Goal: Contribute content: Contribute content

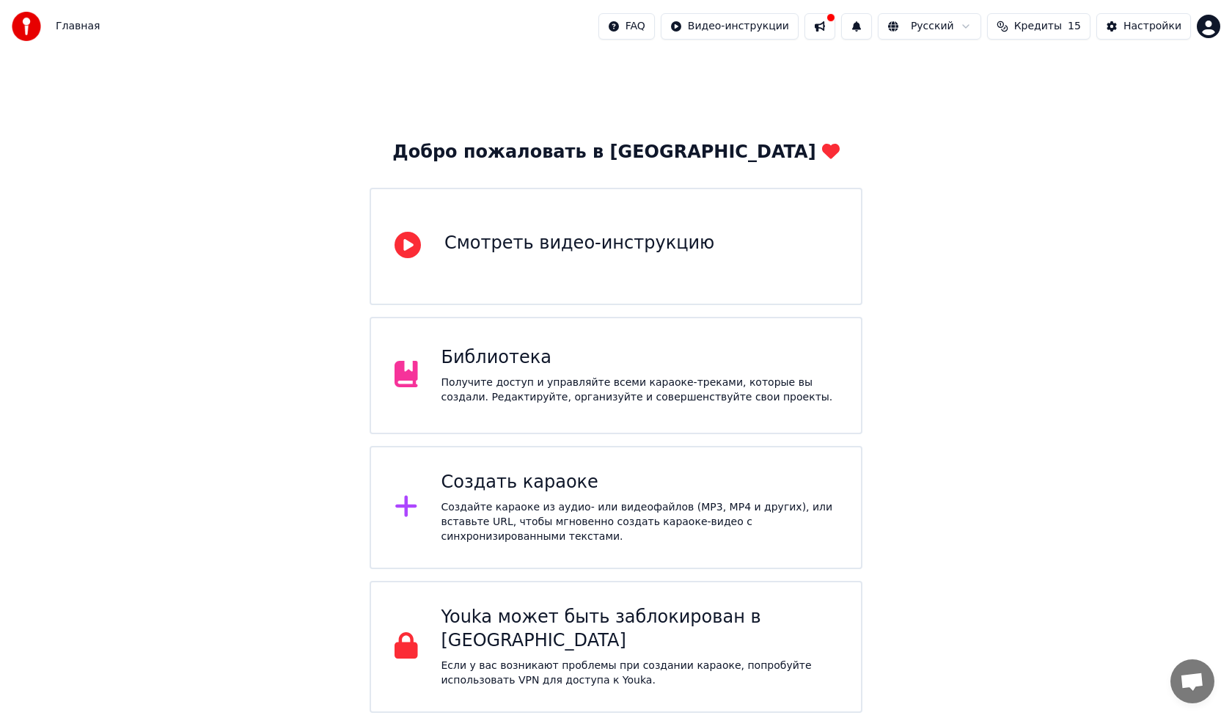
click at [505, 381] on div "Получите доступ и управляйте всеми караоке-треками, которые вы создали. Редакти…" at bounding box center [640, 390] width 397 height 29
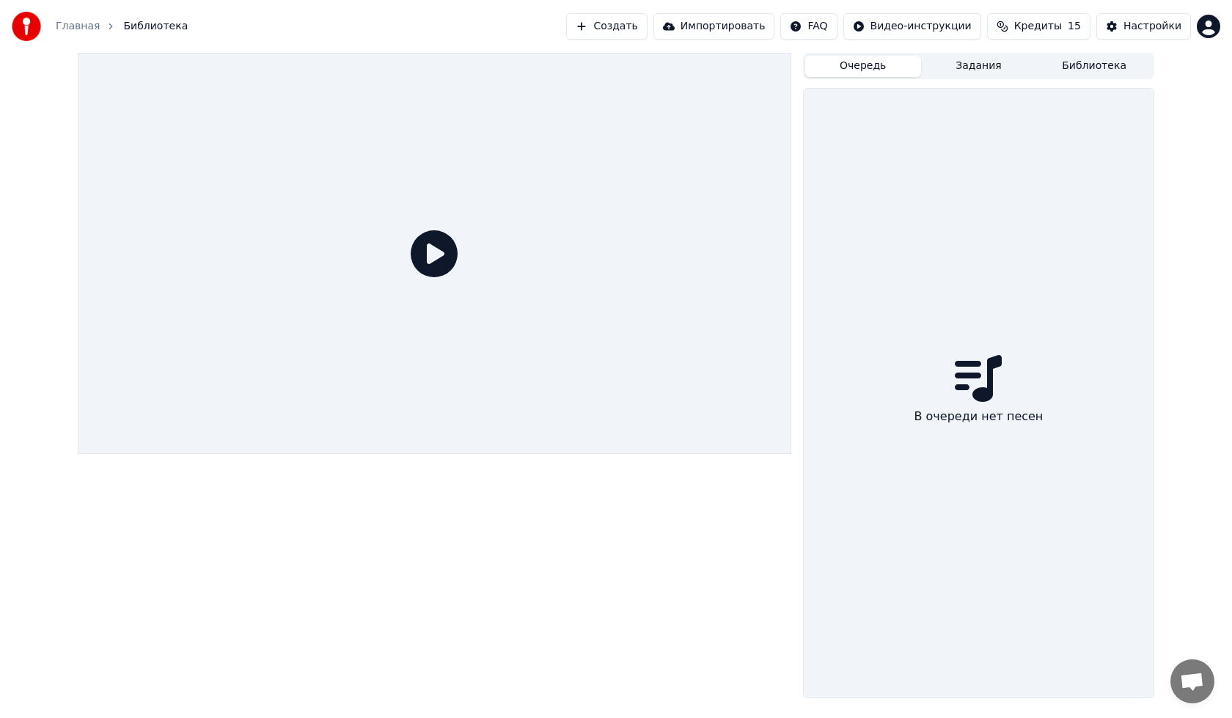
click at [846, 68] on button "Очередь" at bounding box center [863, 66] width 116 height 21
click at [971, 73] on button "Задания" at bounding box center [979, 66] width 116 height 21
click at [889, 71] on button "Очередь" at bounding box center [863, 66] width 116 height 21
click at [640, 26] on button "Создать" at bounding box center [606, 26] width 81 height 26
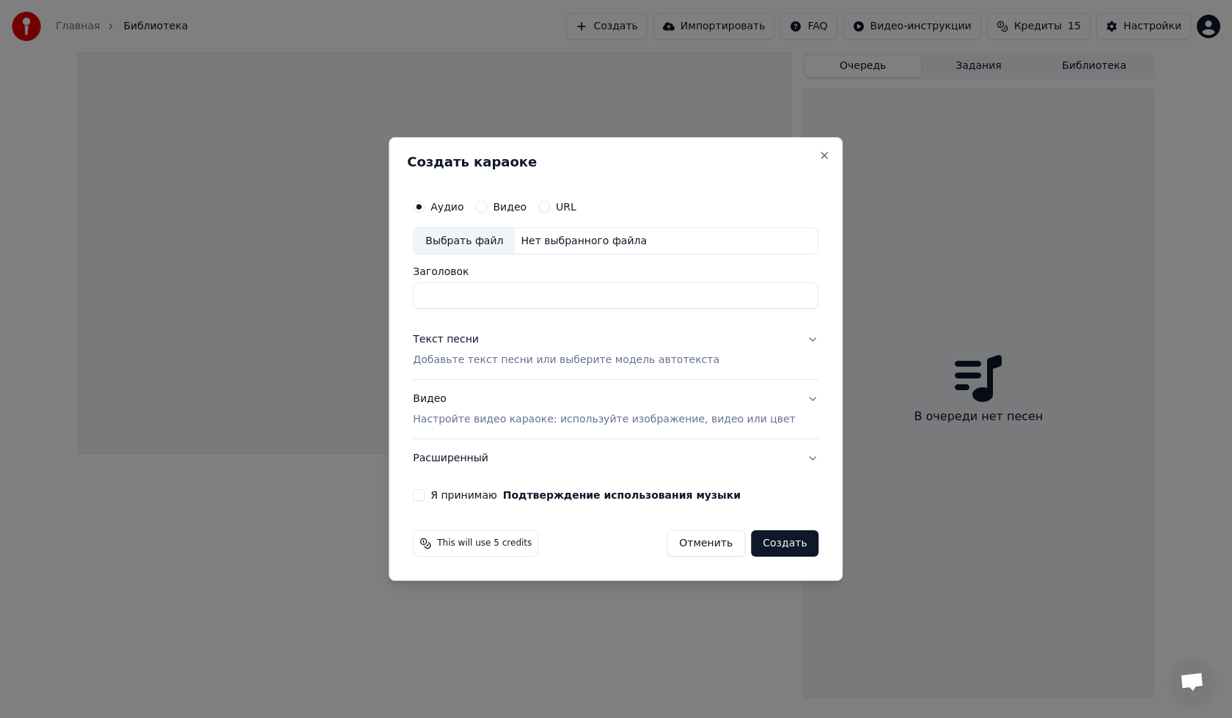
click at [510, 201] on div "Видео" at bounding box center [500, 207] width 51 height 12
click at [487, 205] on button "Видео" at bounding box center [481, 207] width 12 height 12
click at [491, 248] on div "Выбрать файл" at bounding box center [464, 241] width 101 height 26
click at [793, 399] on button "Видео Настройте видео караоке: используйте изображение, видео или цвет" at bounding box center [616, 410] width 406 height 59
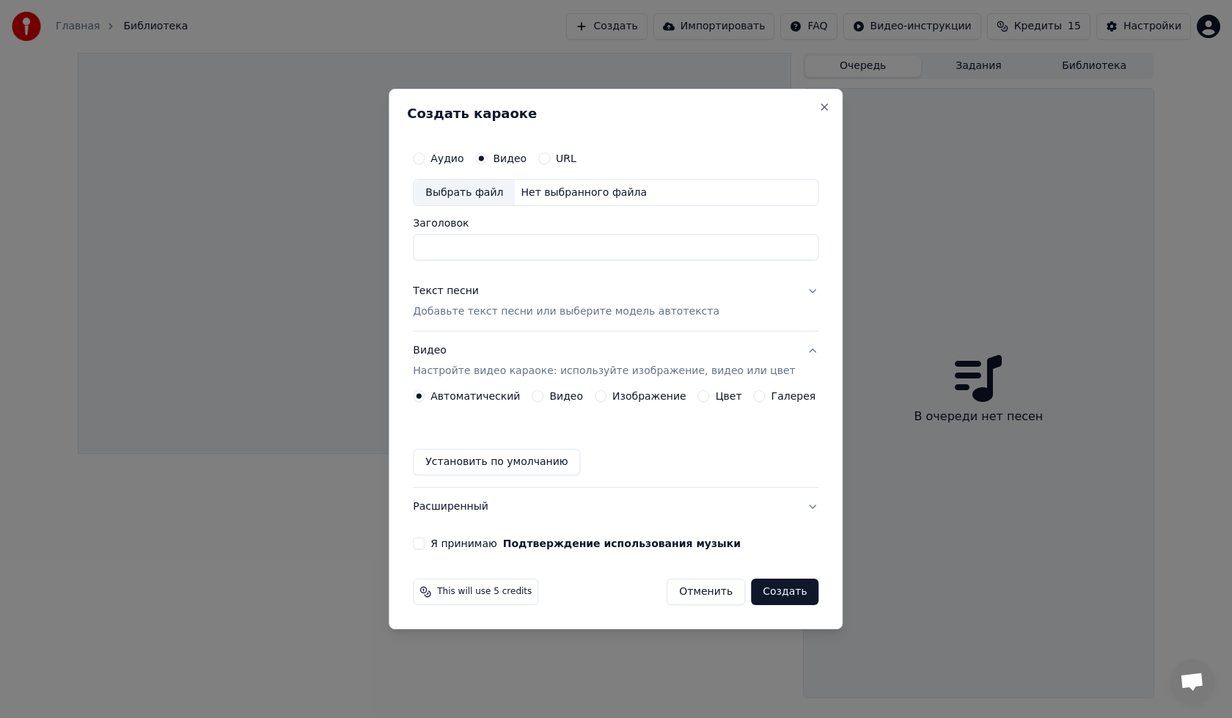
click at [534, 394] on div "Автоматический Видео Изображение Цвет Галерея" at bounding box center [614, 396] width 403 height 12
click at [543, 396] on button "Видео" at bounding box center [538, 396] width 12 height 12
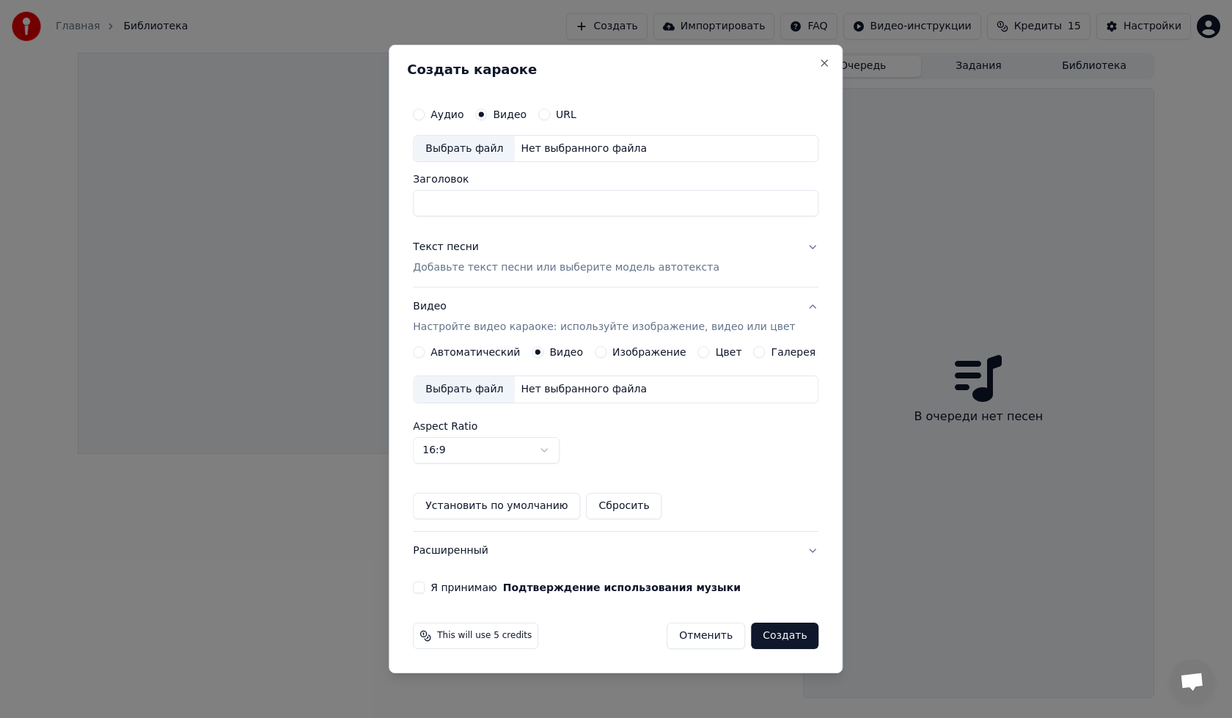
click at [472, 396] on div "Выбрать файл" at bounding box center [464, 389] width 101 height 26
click at [472, 143] on div "Выбрать файл" at bounding box center [464, 149] width 101 height 26
click at [442, 111] on div "Аудио" at bounding box center [438, 115] width 51 height 12
click at [425, 111] on button "Аудио" at bounding box center [419, 115] width 12 height 12
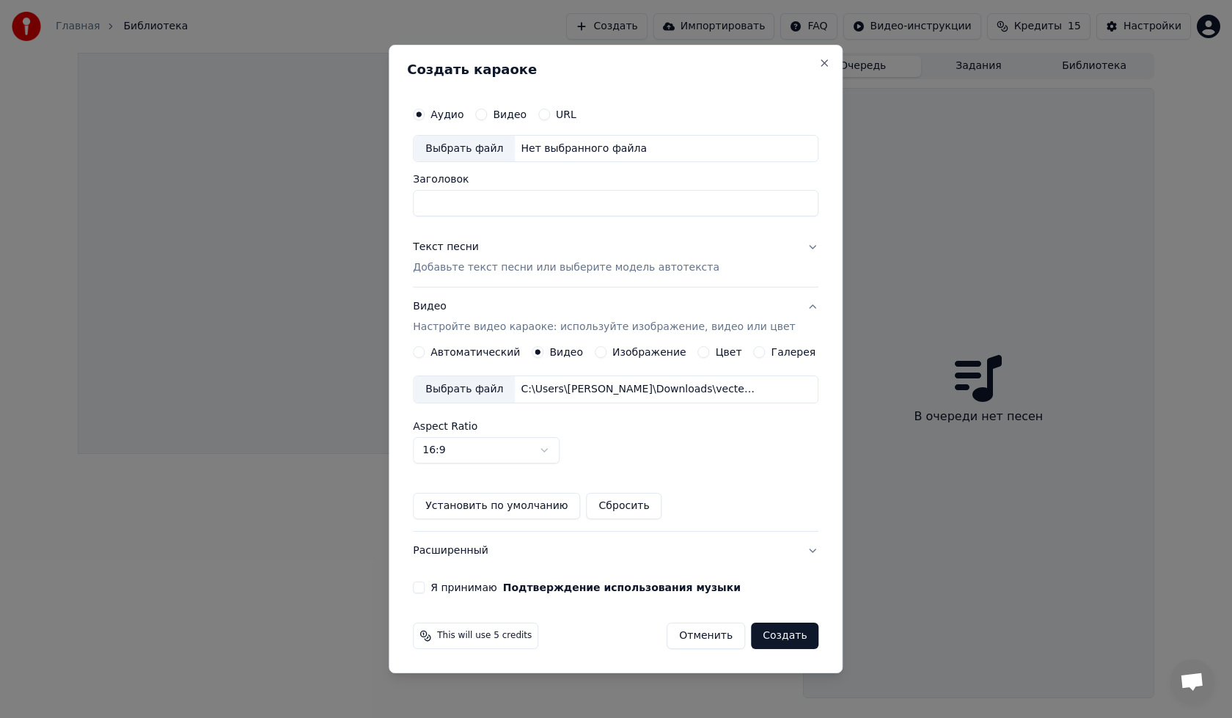
click at [446, 148] on div "Выбрать файл" at bounding box center [464, 149] width 101 height 26
type input "**********"
click at [587, 268] on p "Добавьте текст песни или выберите модель автотекста" at bounding box center [566, 268] width 307 height 15
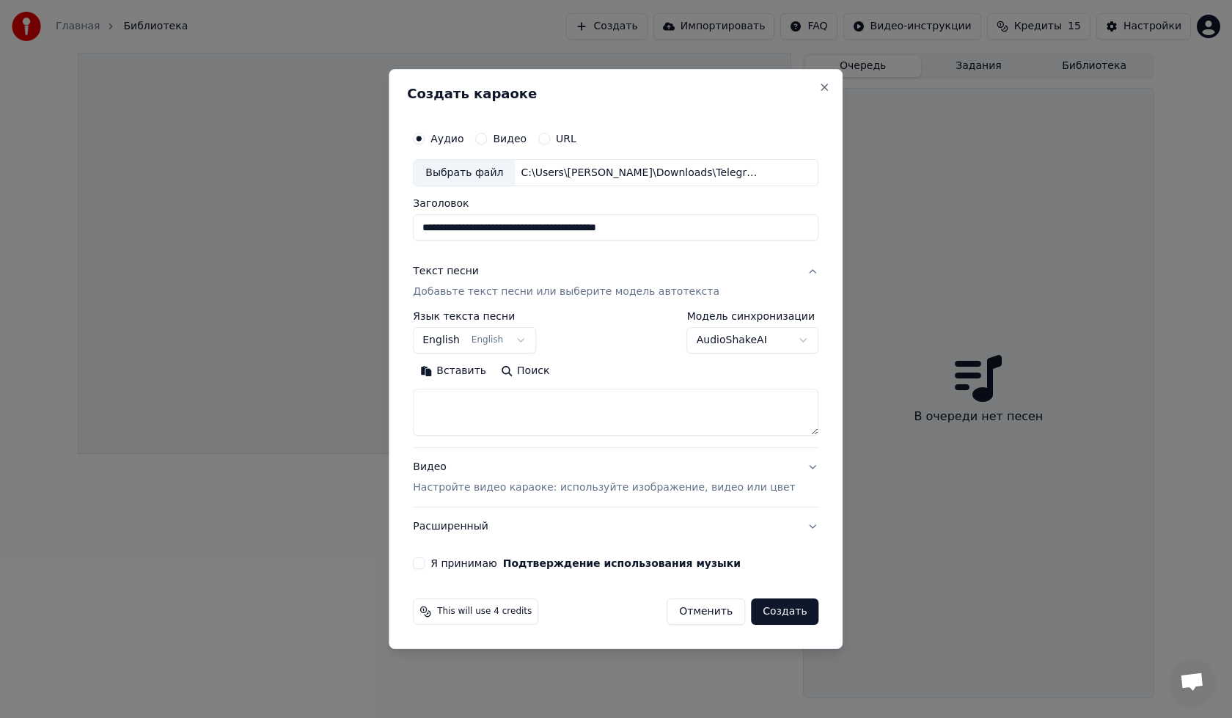
click at [531, 434] on textarea at bounding box center [616, 412] width 406 height 47
paste textarea "**********"
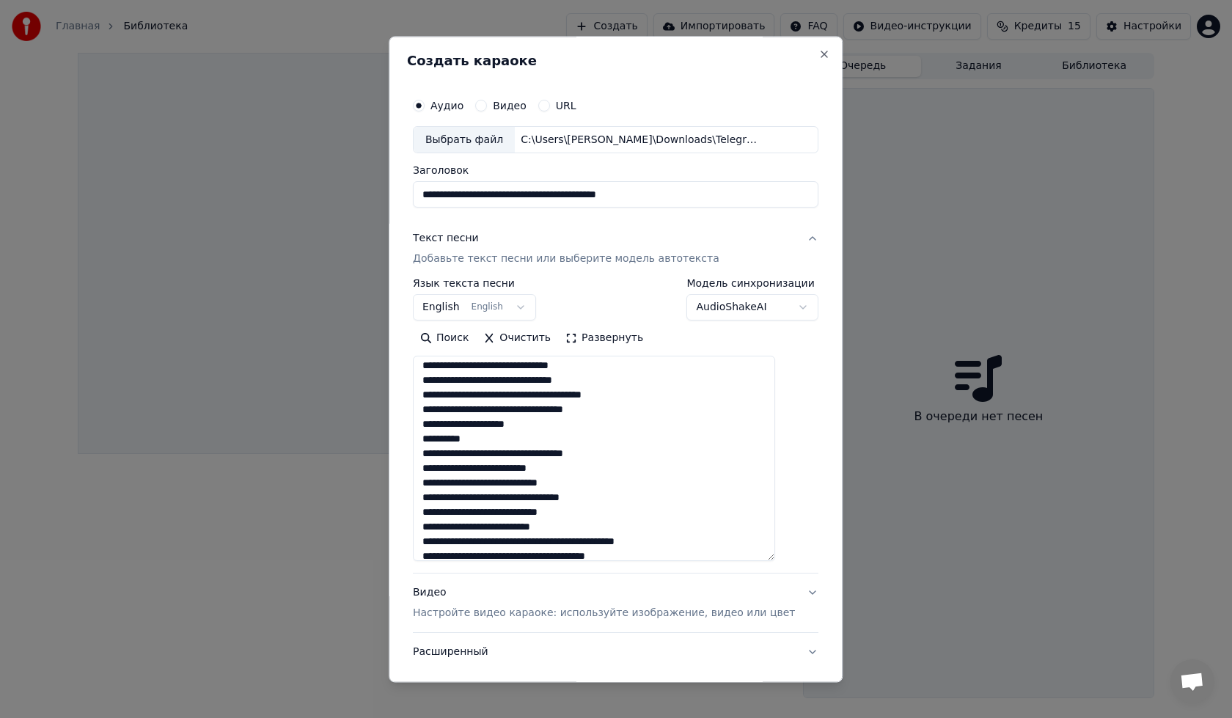
drag, startPoint x: 790, startPoint y: 433, endPoint x: 804, endPoint y: 604, distance: 171.5
click at [804, 604] on div "**********" at bounding box center [616, 359] width 454 height 646
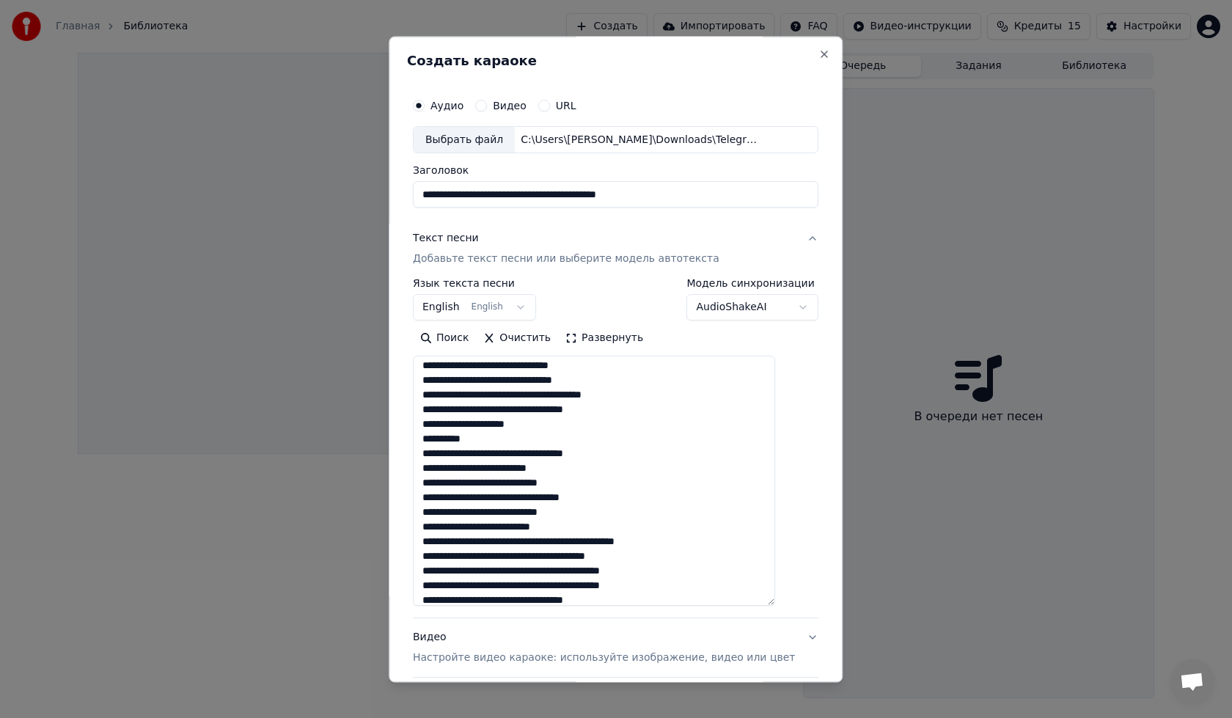
drag, startPoint x: 595, startPoint y: 470, endPoint x: 416, endPoint y: 407, distance: 189.7
click at [416, 407] on div "**********" at bounding box center [616, 359] width 454 height 646
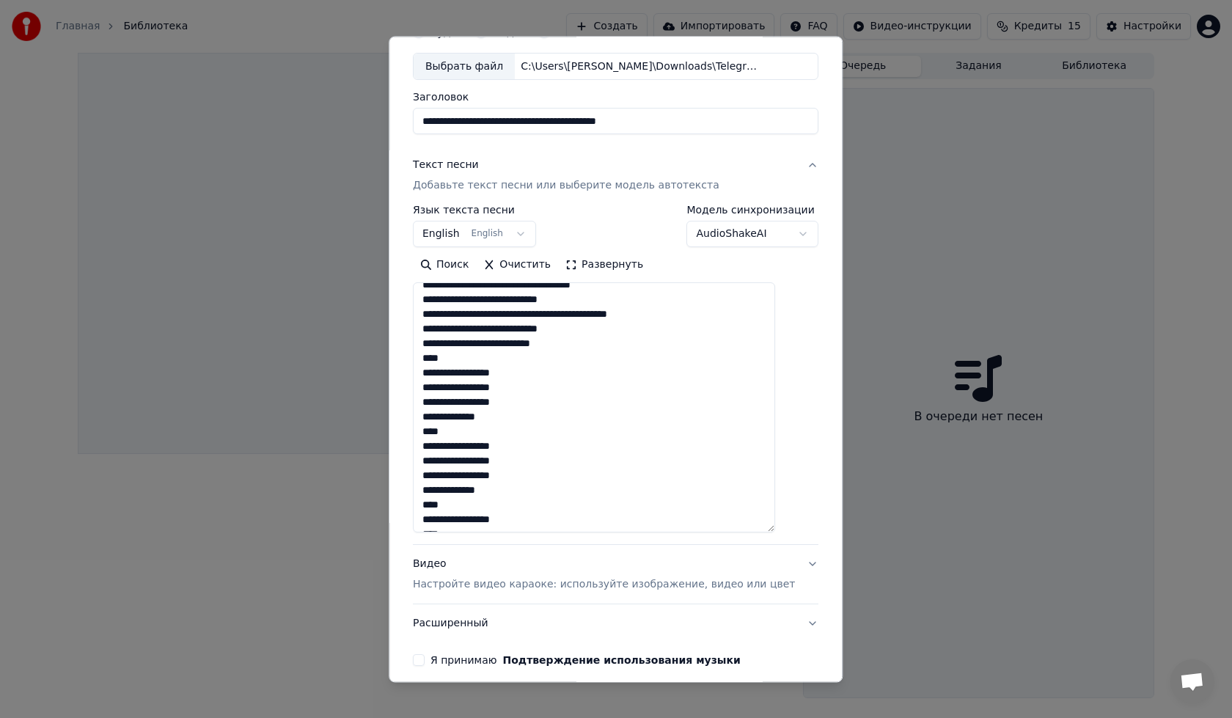
scroll to position [313, 0]
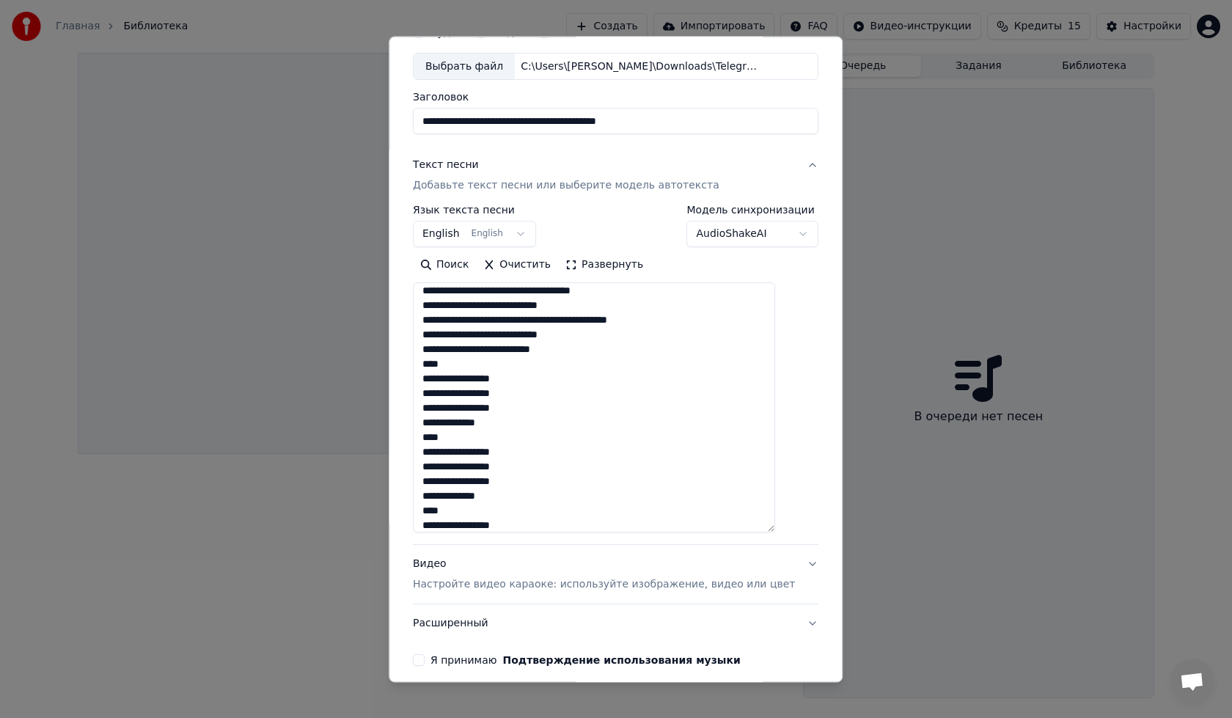
drag, startPoint x: 506, startPoint y: 401, endPoint x: 424, endPoint y: 362, distance: 91.2
click at [424, 362] on div "**********" at bounding box center [615, 342] width 417 height 661
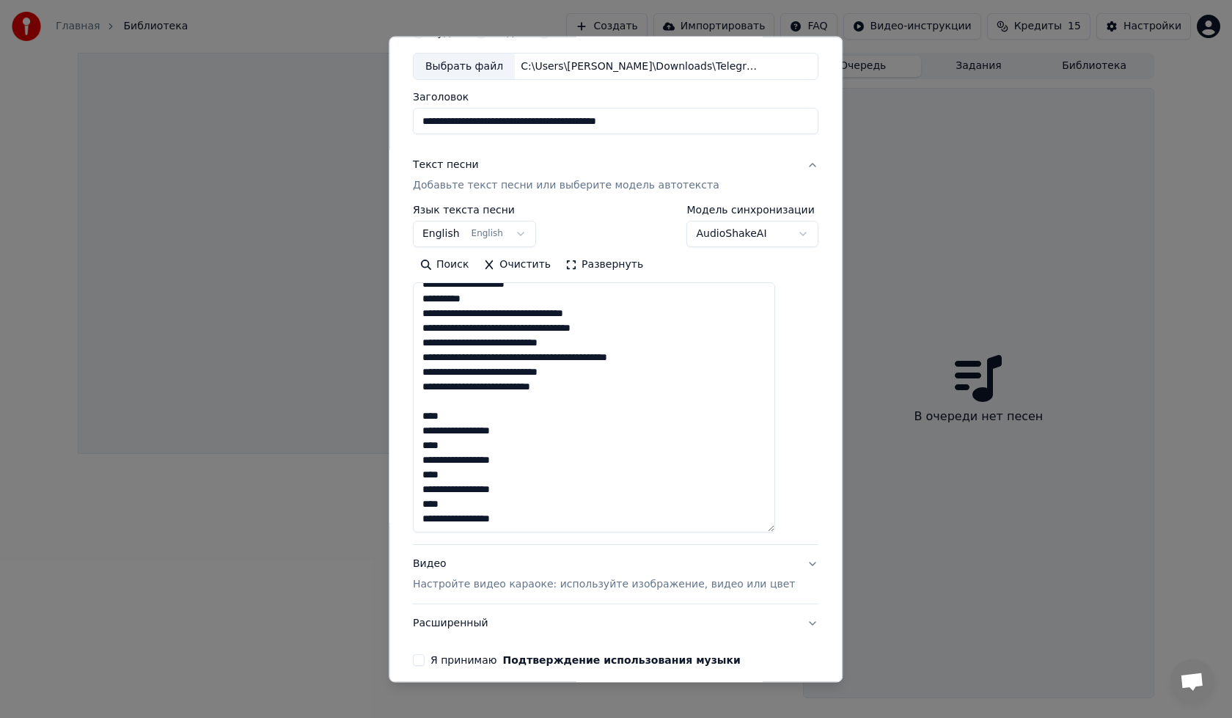
scroll to position [276, 0]
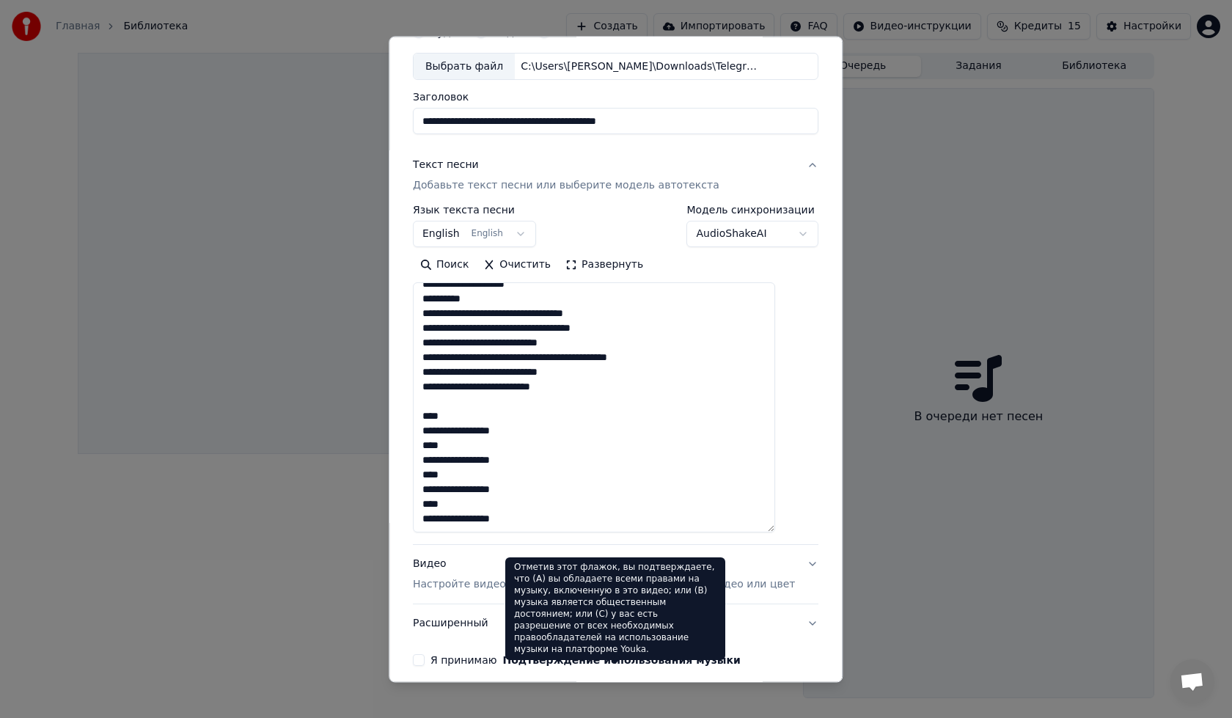
drag, startPoint x: 516, startPoint y: 400, endPoint x: 579, endPoint y: 659, distance: 266.5
click at [579, 659] on div "**********" at bounding box center [615, 342] width 417 height 661
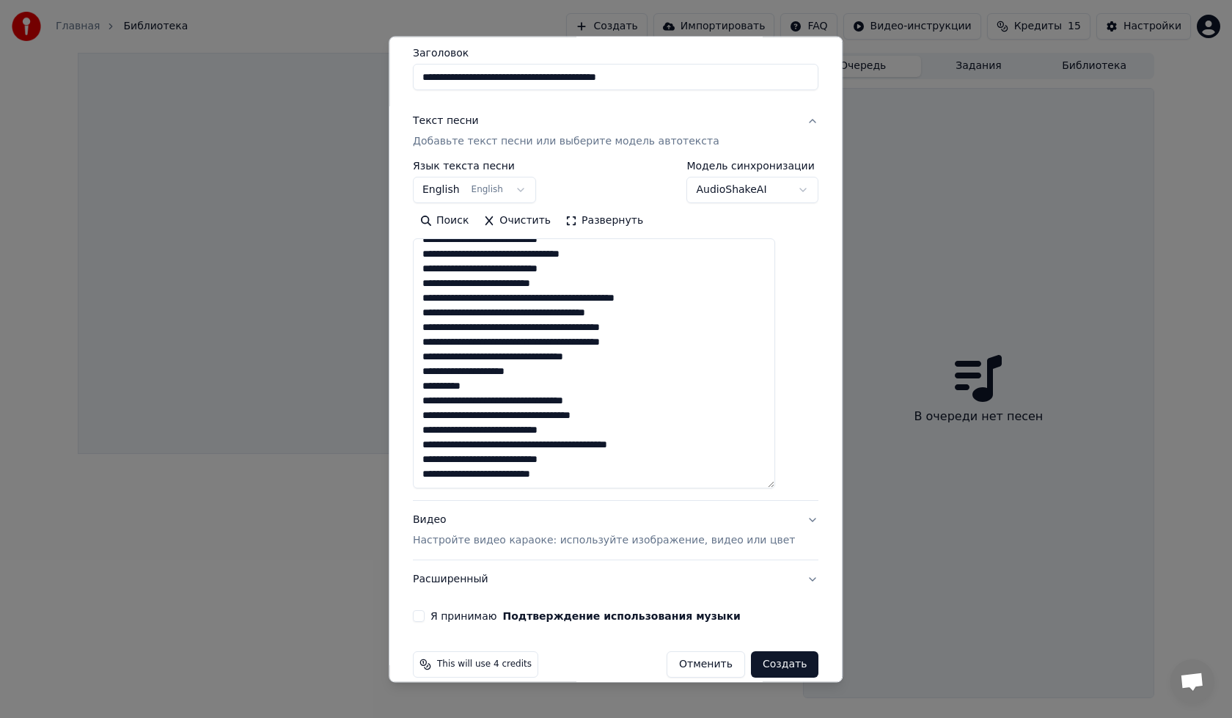
scroll to position [137, 0]
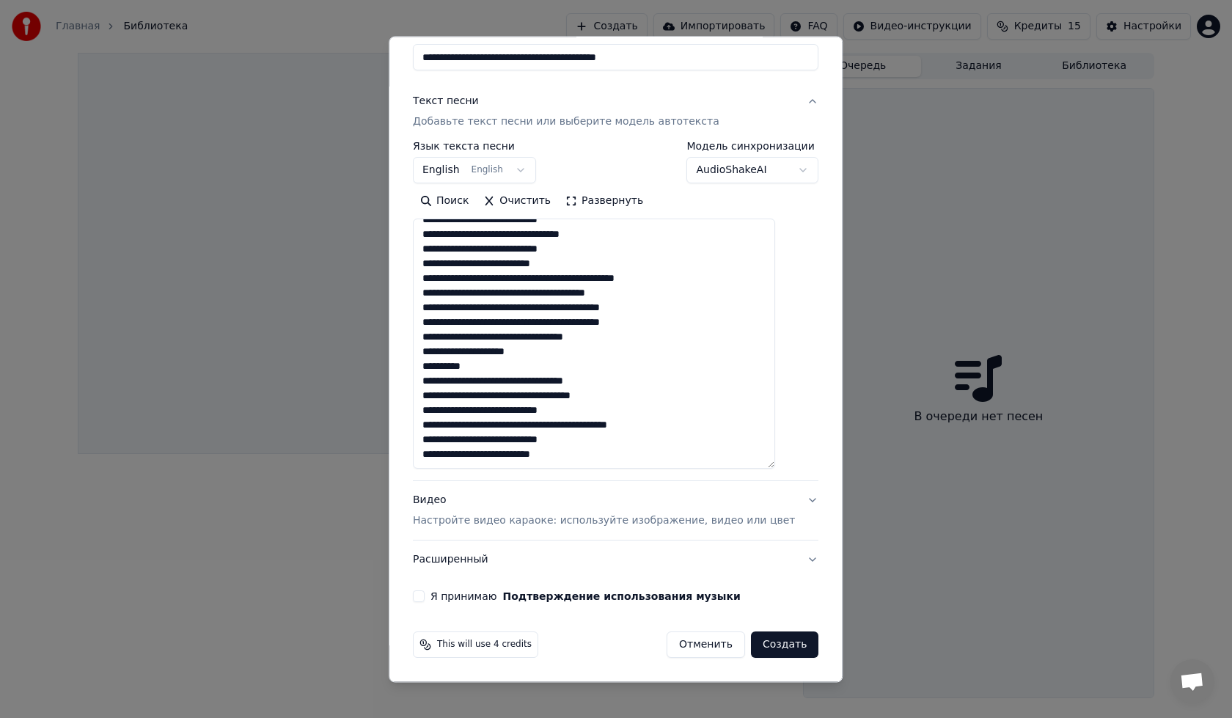
click at [425, 596] on button "Я принимаю Подтверждение использования музыки" at bounding box center [419, 597] width 12 height 12
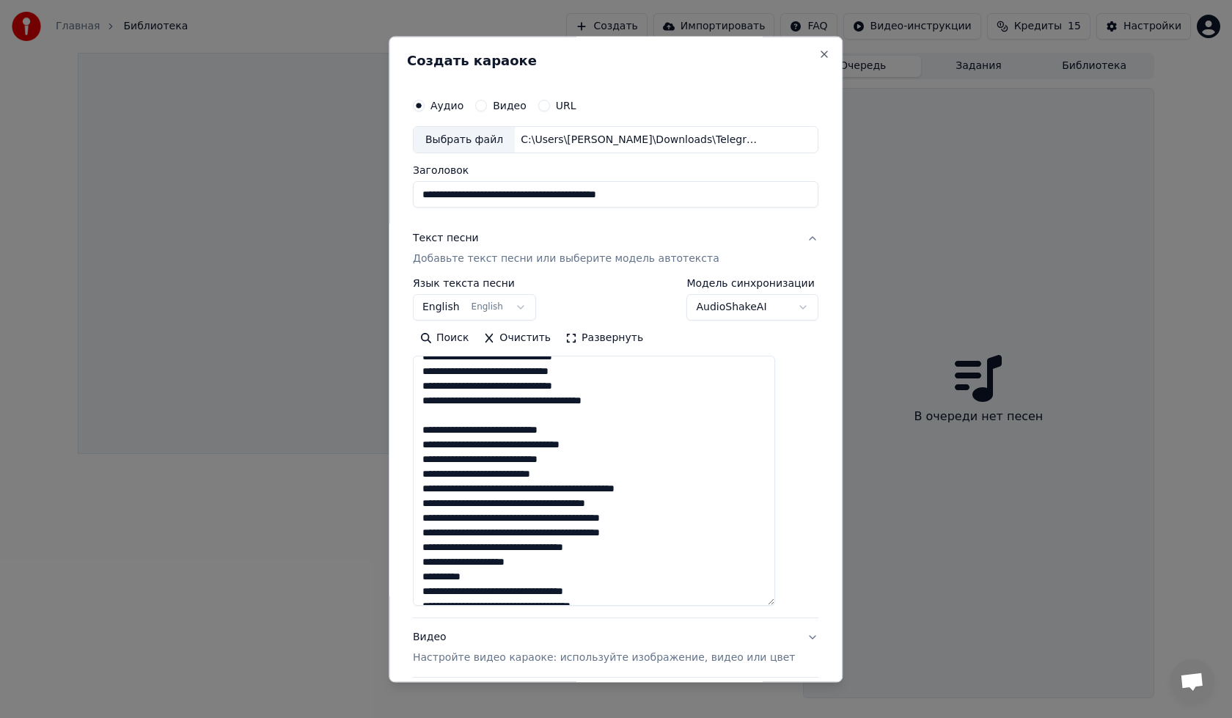
scroll to position [144, 0]
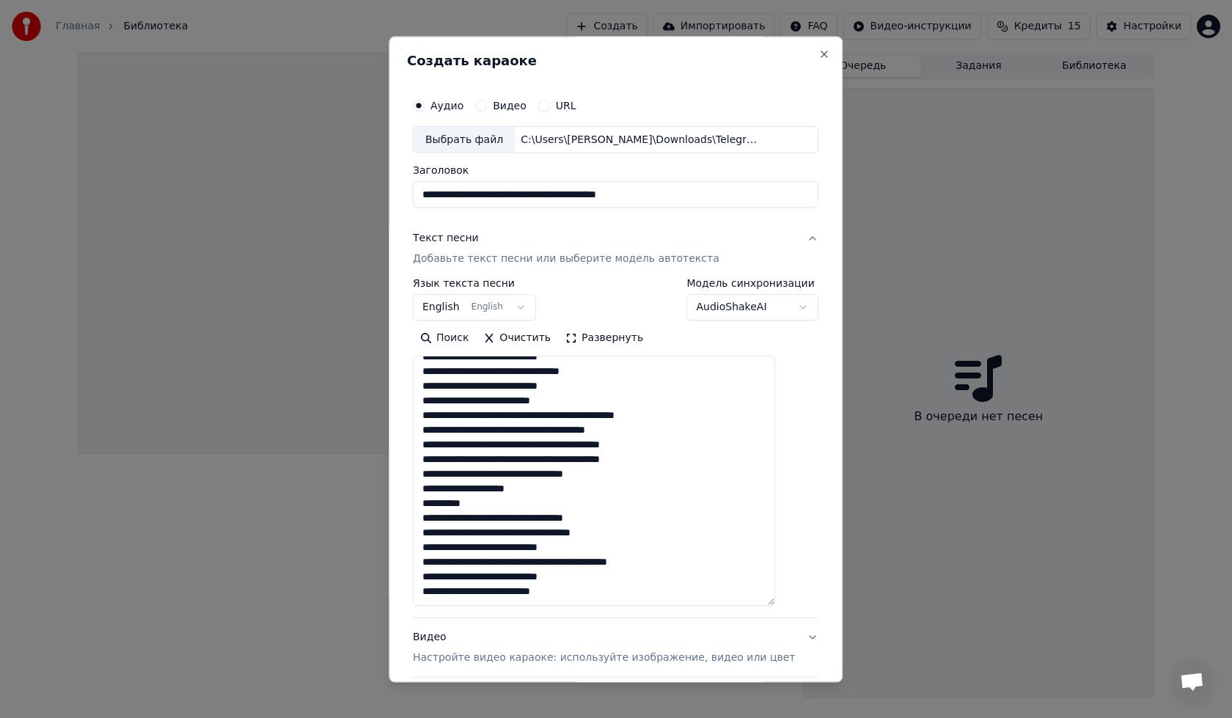
drag, startPoint x: 627, startPoint y: 533, endPoint x: 428, endPoint y: 470, distance: 208.5
click at [428, 470] on textarea "**********" at bounding box center [594, 481] width 362 height 250
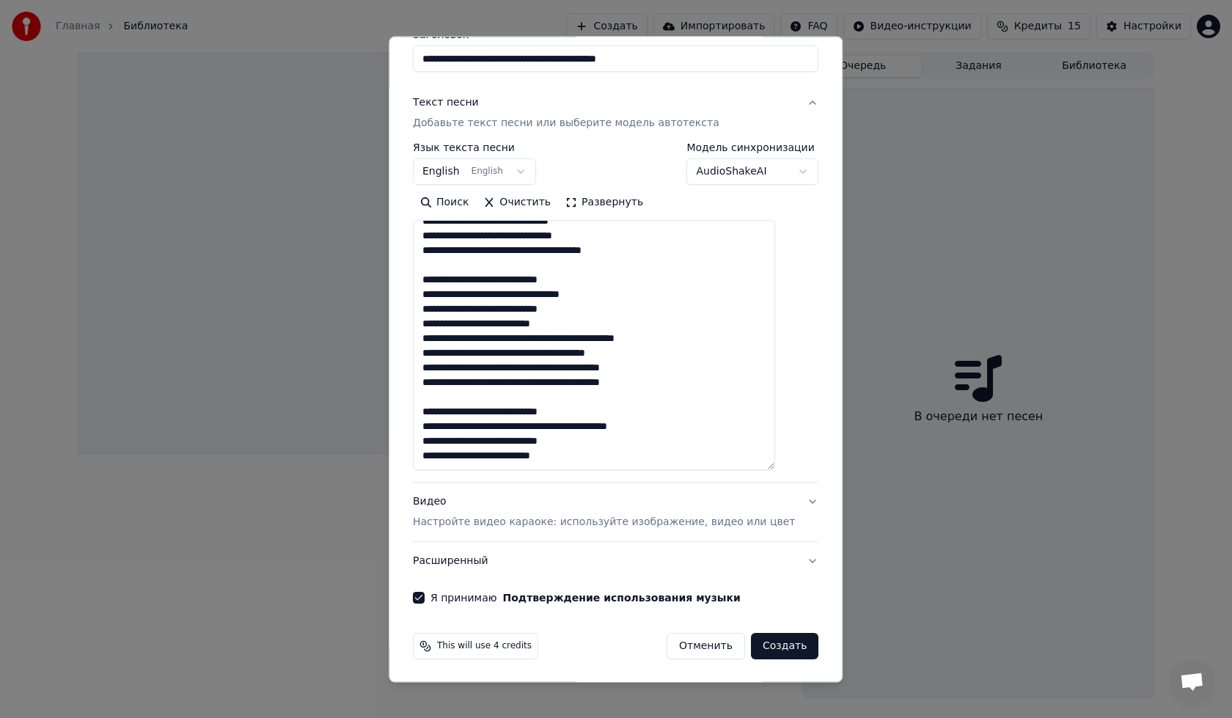
scroll to position [137, 0]
type textarea "**********"
click at [766, 646] on button "Создать" at bounding box center [784, 645] width 67 height 26
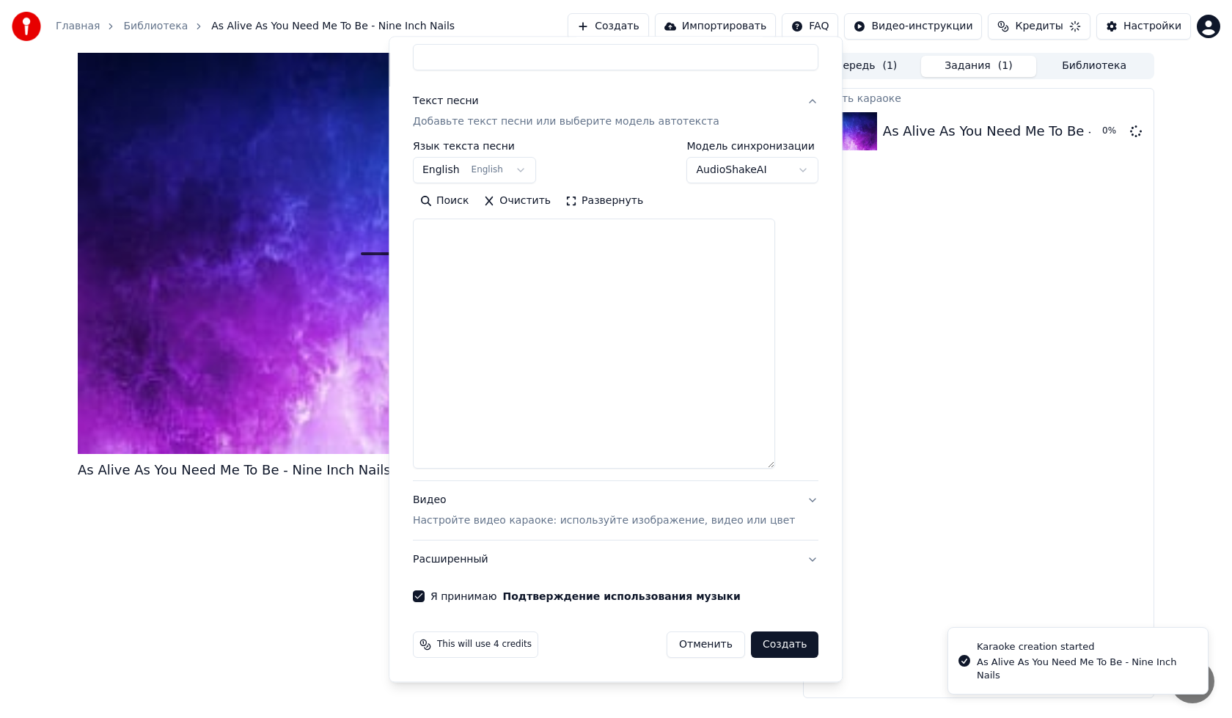
select select
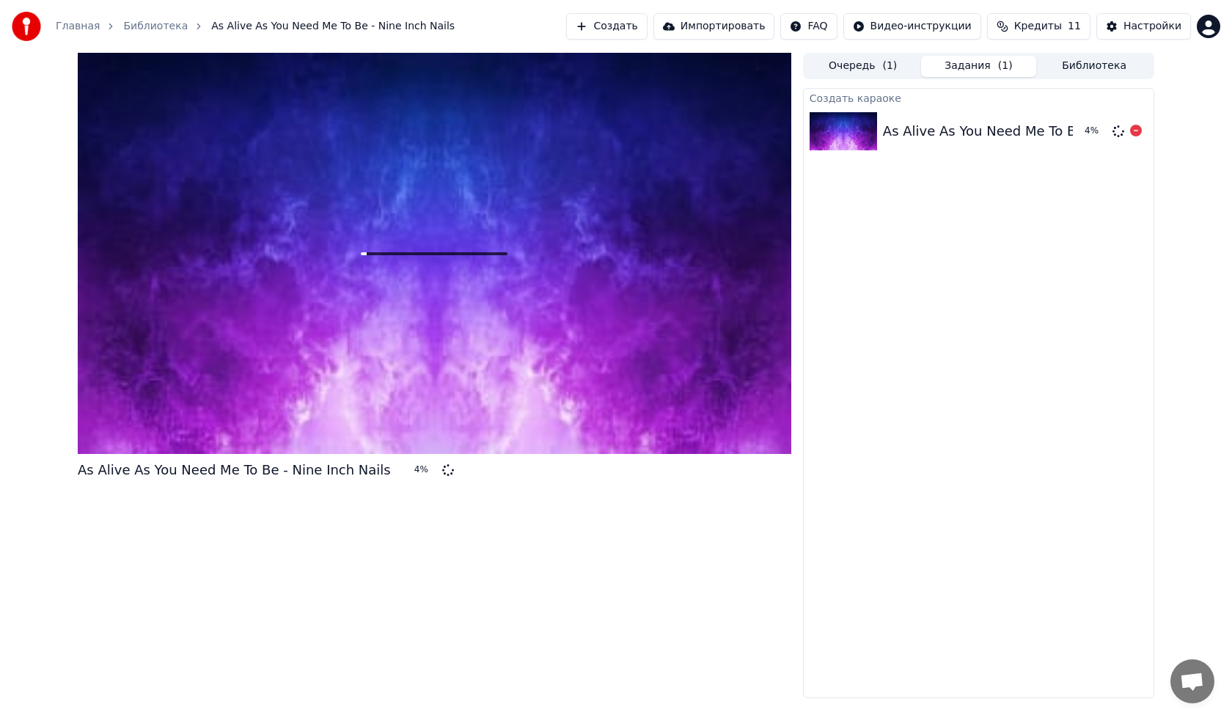
click at [932, 102] on div "Создать караоке" at bounding box center [979, 98] width 350 height 18
click at [882, 59] on button "Очередь ( 1 )" at bounding box center [863, 66] width 116 height 21
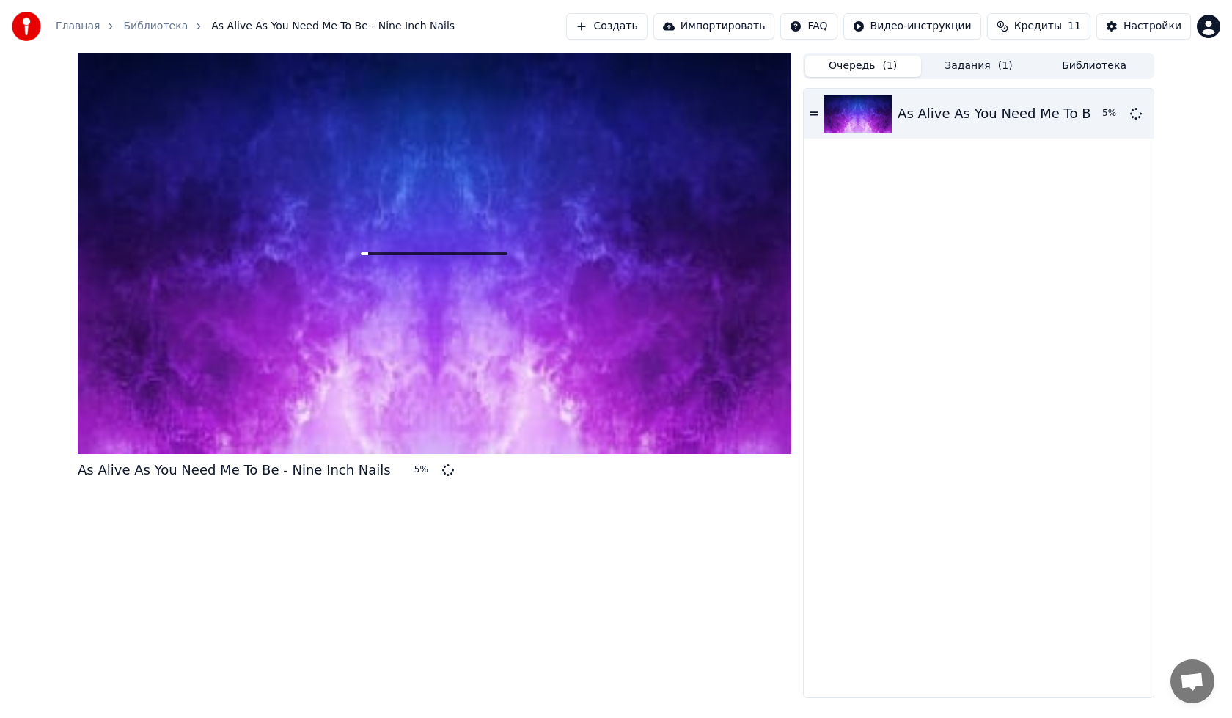
click at [946, 67] on button "Задания ( 1 )" at bounding box center [979, 66] width 116 height 21
